Goal: Navigation & Orientation: Go to known website

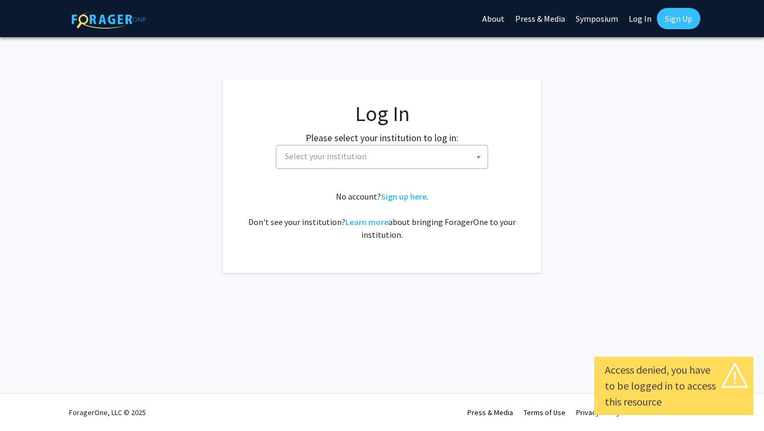
select select
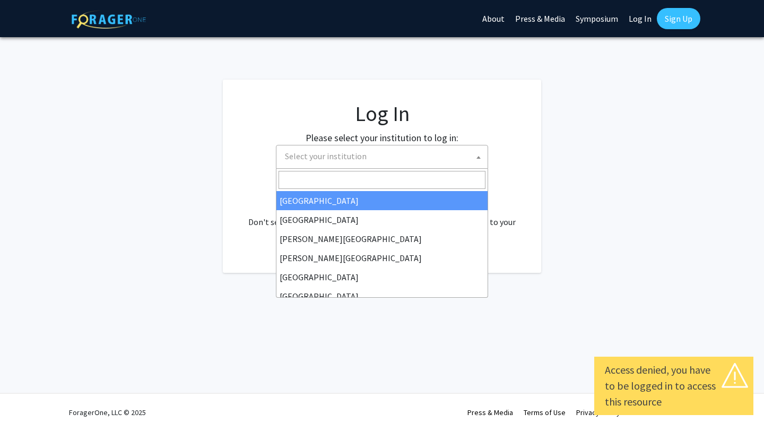
click at [430, 148] on span "Select your institution" at bounding box center [384, 156] width 207 height 22
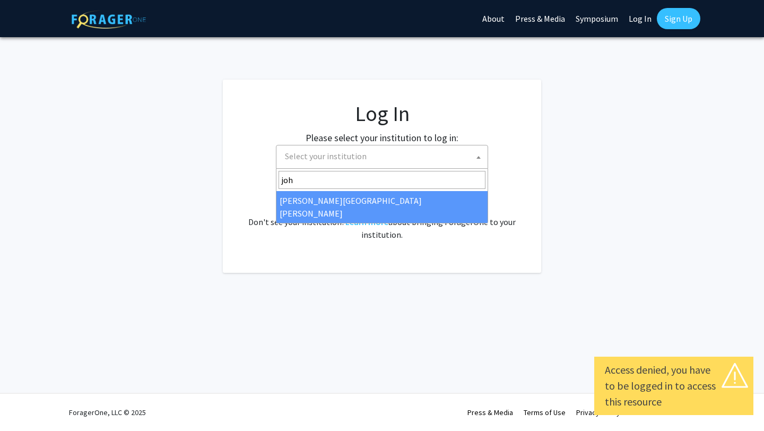
type input "joh"
select select "1"
